Goal: Information Seeking & Learning: Learn about a topic

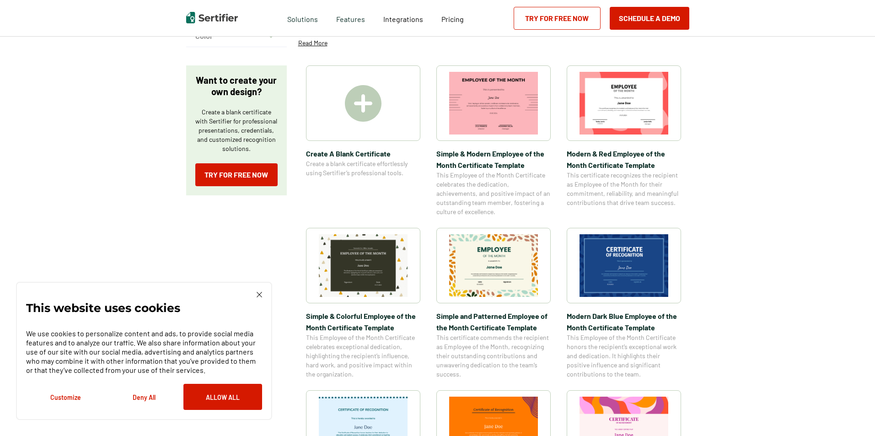
scroll to position [275, 0]
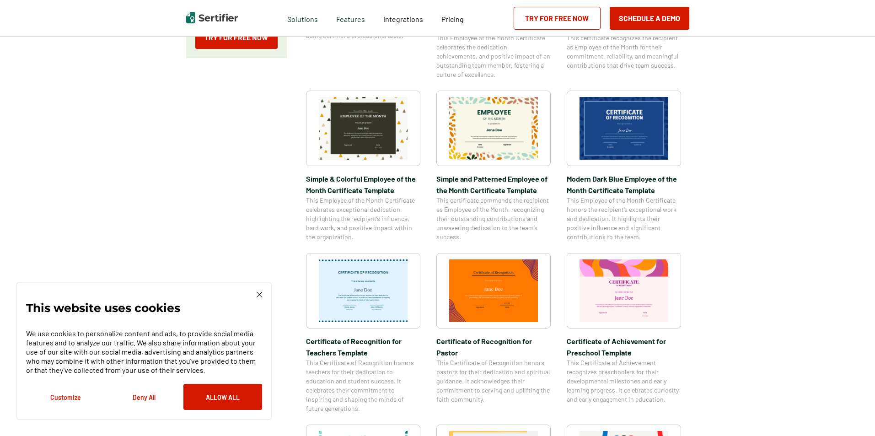
click at [636, 280] on img at bounding box center [624, 290] width 89 height 63
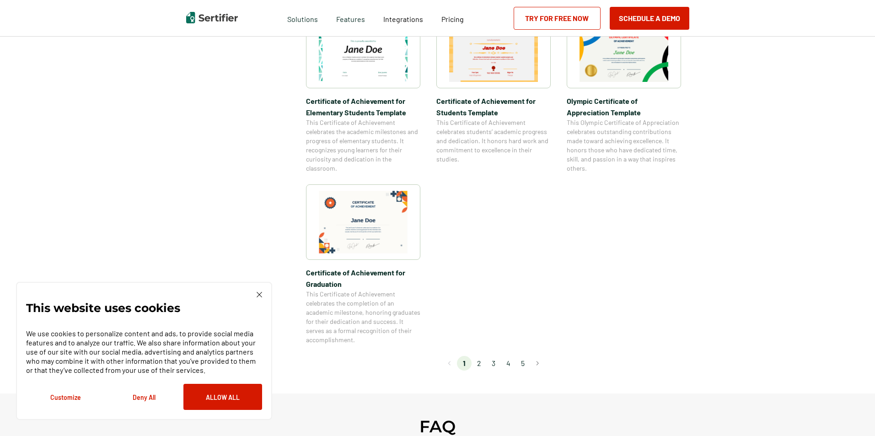
scroll to position [732, 0]
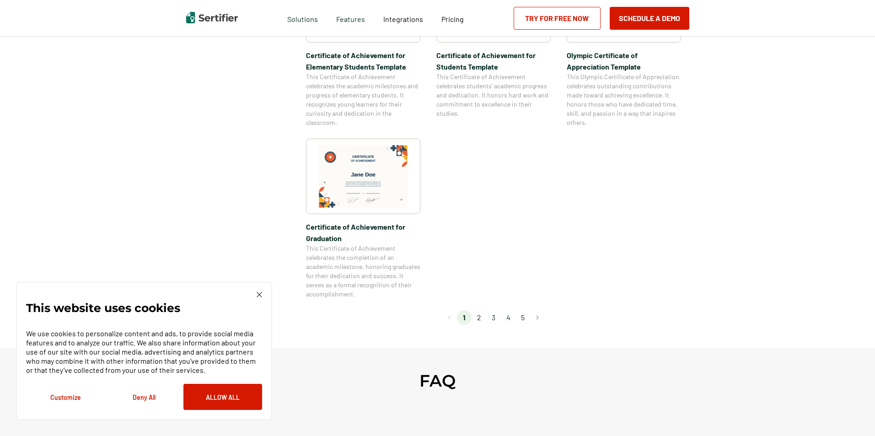
click at [481, 316] on li "2" at bounding box center [479, 317] width 15 height 15
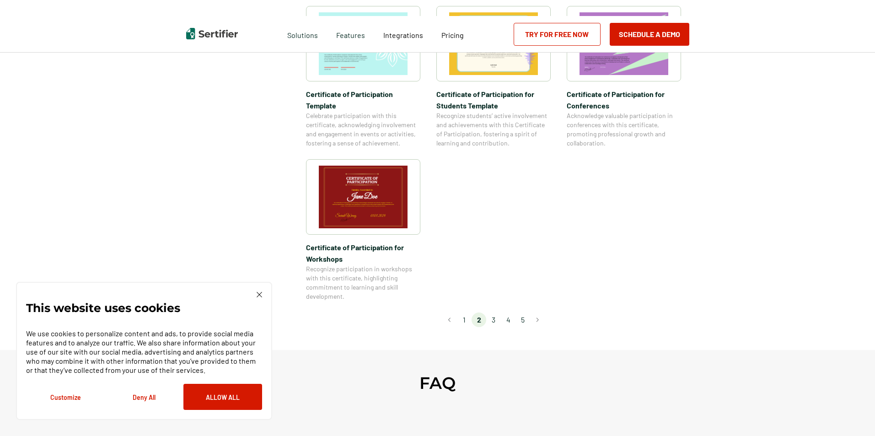
scroll to position [0, 0]
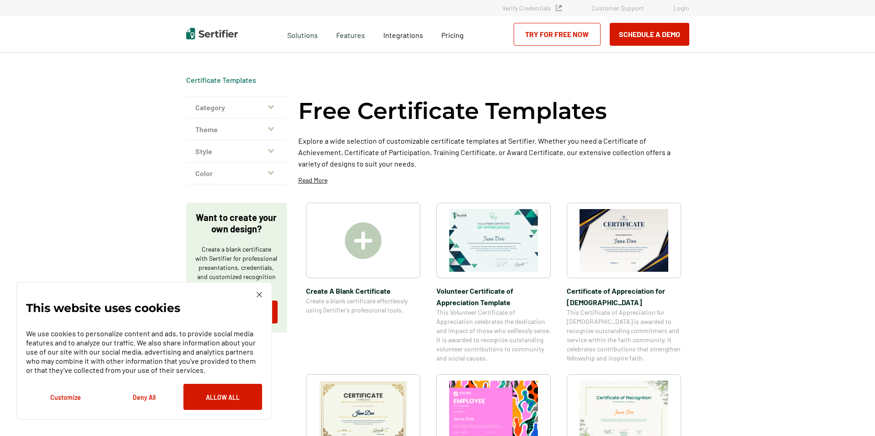
click at [388, 260] on div at bounding box center [363, 240] width 114 height 75
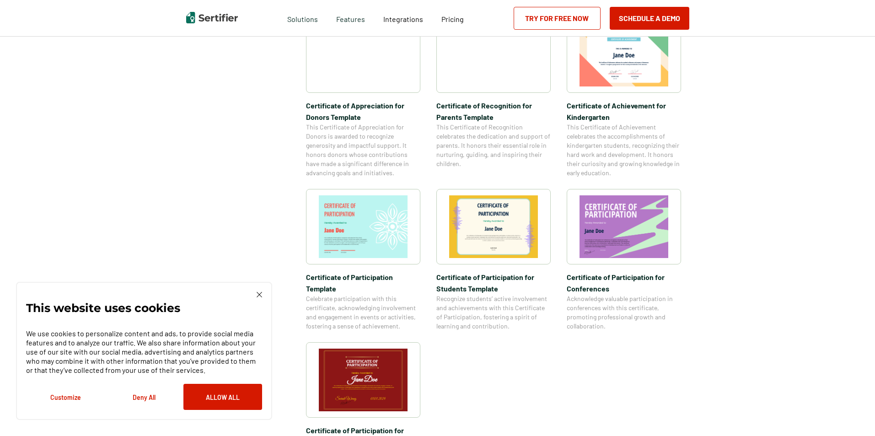
scroll to position [641, 0]
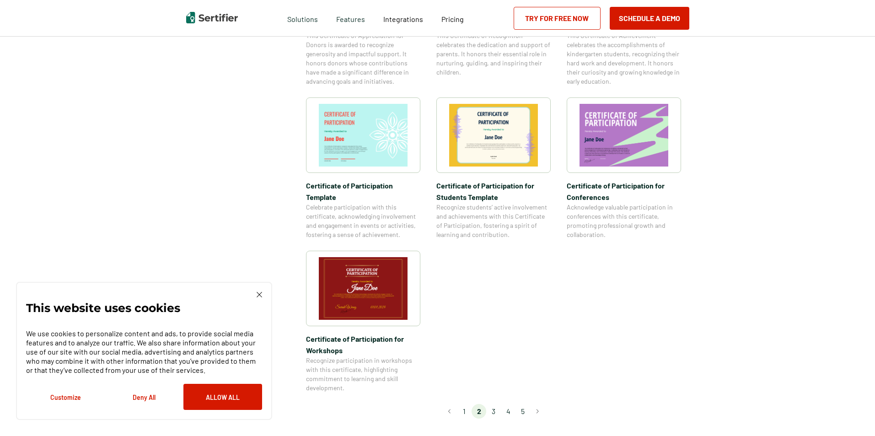
click at [495, 404] on li "3" at bounding box center [493, 411] width 15 height 15
